Goal: Find specific page/section: Find specific page/section

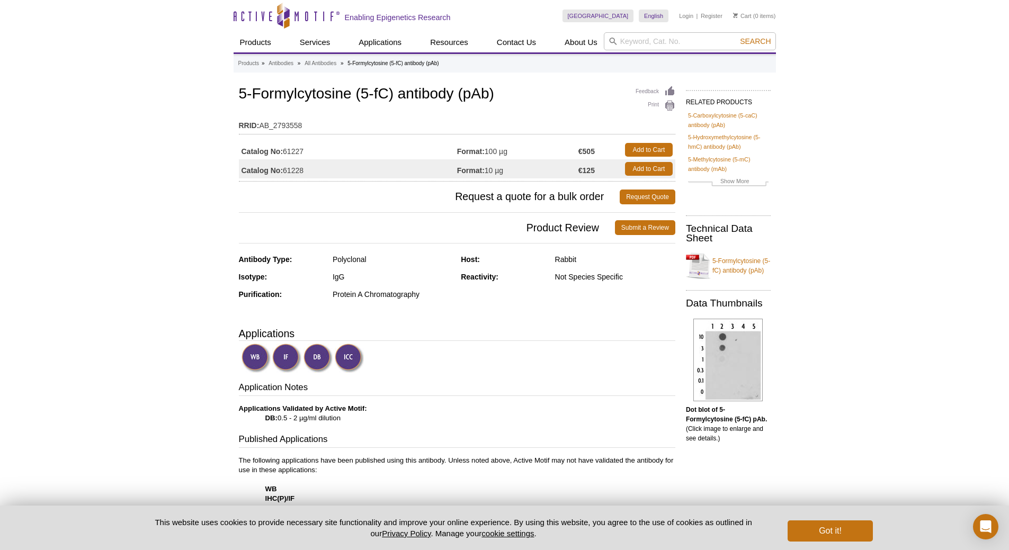
click at [632, 45] on input "search" at bounding box center [690, 41] width 172 height 18
paste input "Actice motif 61223"
drag, startPoint x: 622, startPoint y: 42, endPoint x: 662, endPoint y: 42, distance: 39.7
click at [662, 42] on input "Actice motif 61223" at bounding box center [690, 41] width 172 height 18
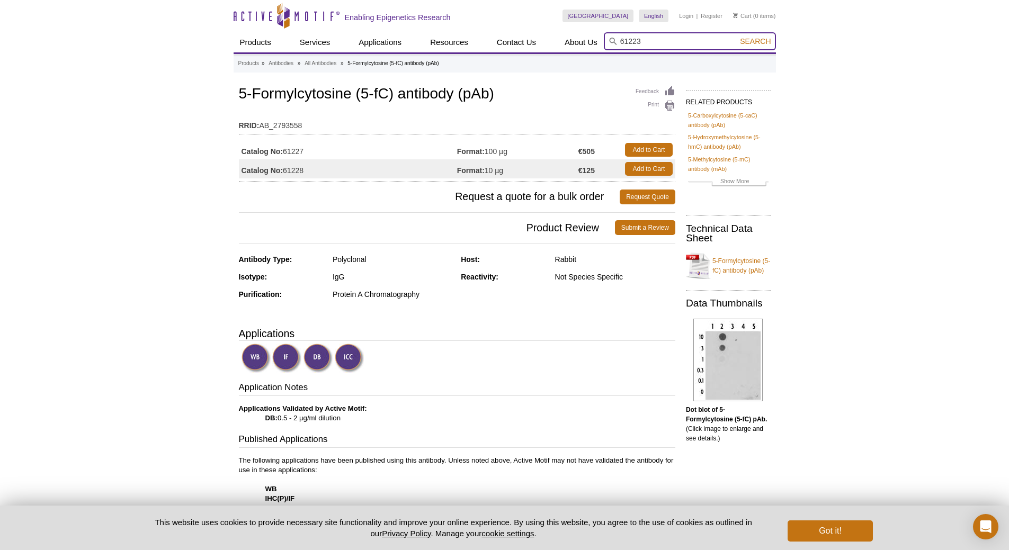
type input "61223"
click at [737, 37] on button "Search" at bounding box center [755, 42] width 37 height 10
